Goal: Book appointment/travel/reservation

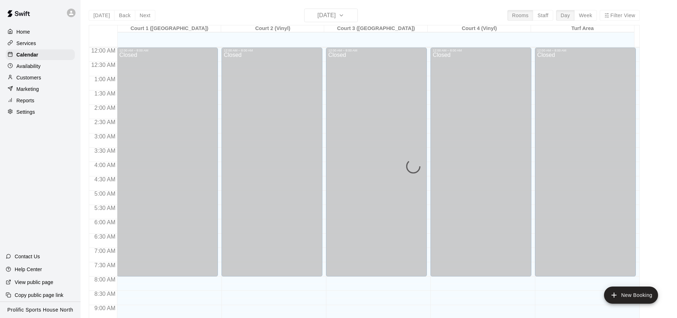
scroll to position [387, 0]
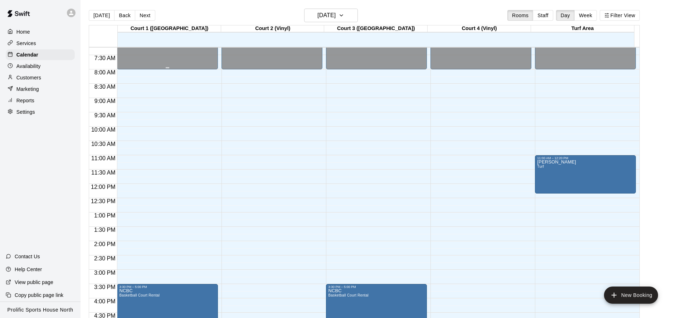
scroll to position [259, 0]
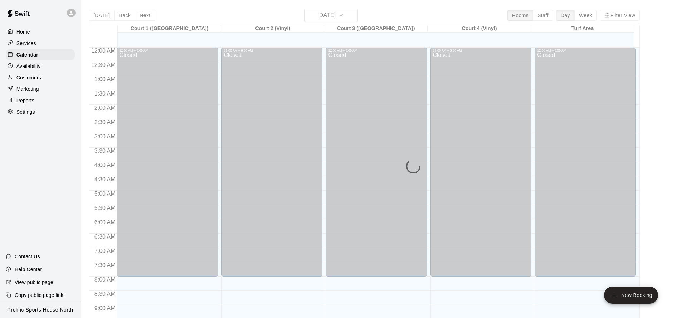
scroll to position [387, 0]
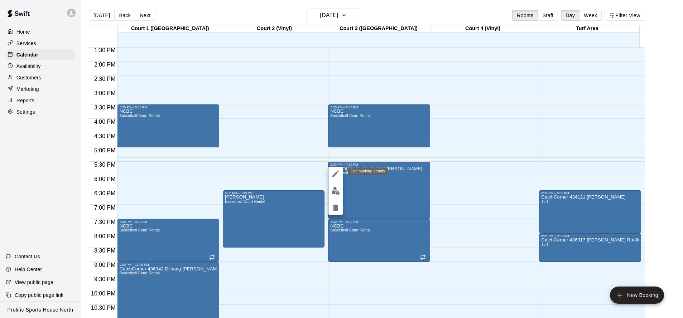
click at [337, 175] on icon "edit" at bounding box center [335, 174] width 9 height 9
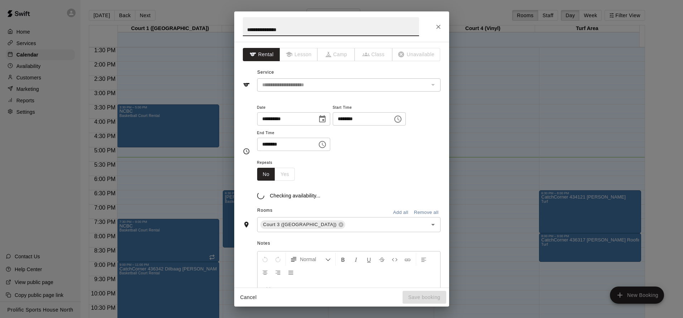
type input "**********"
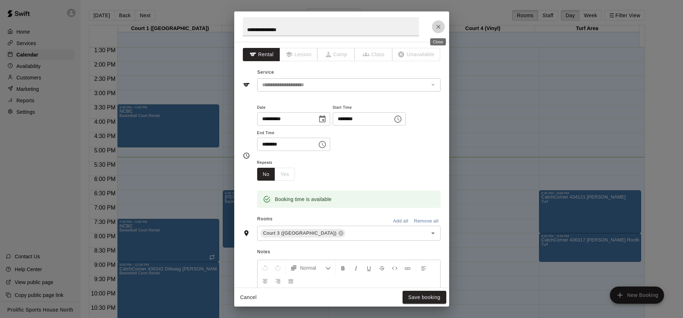
click at [437, 28] on icon "Close" at bounding box center [438, 26] width 7 height 7
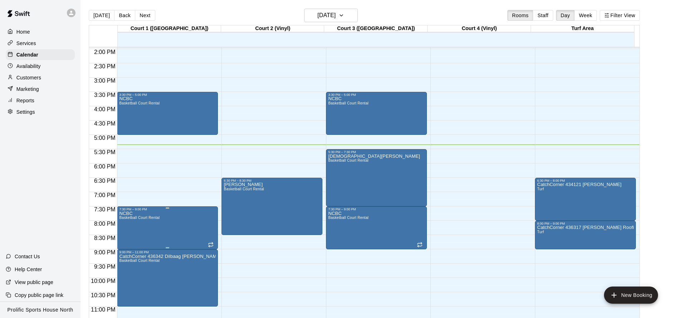
scroll to position [409, 0]
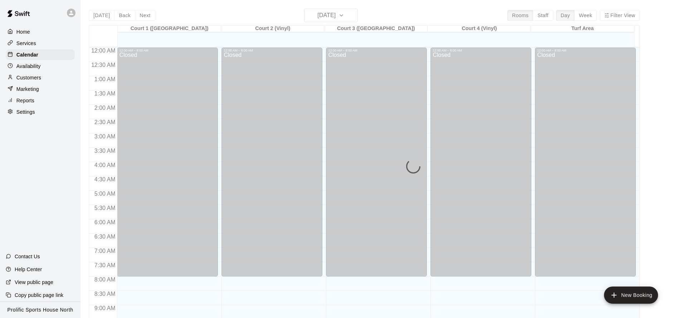
scroll to position [387, 0]
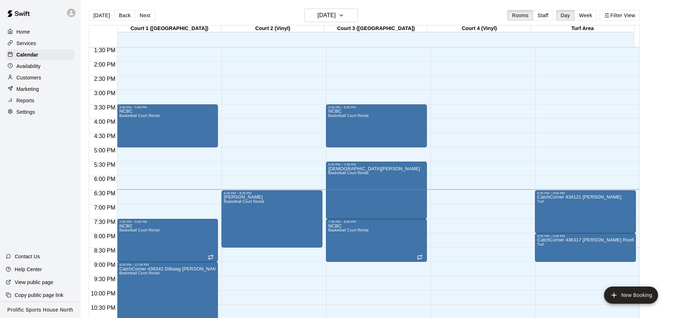
scroll to position [388, 0]
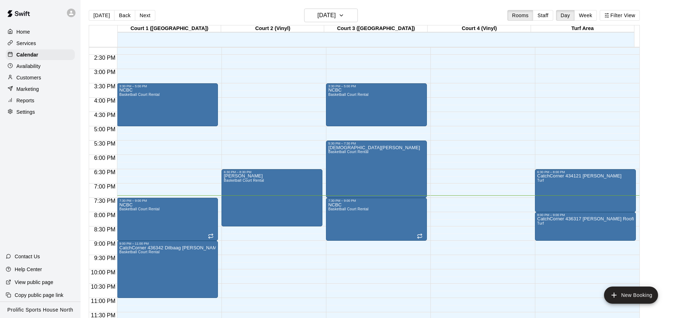
scroll to position [409, 0]
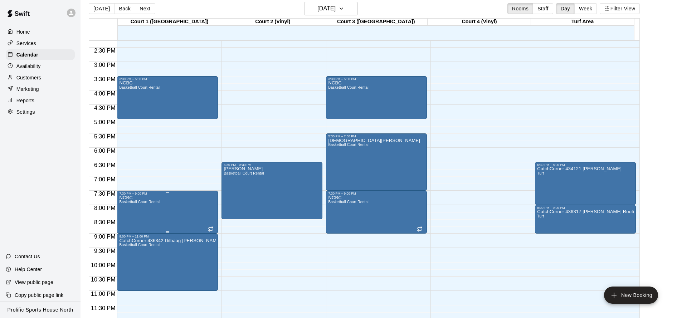
scroll to position [10, 0]
